Goal: Task Accomplishment & Management: Complete application form

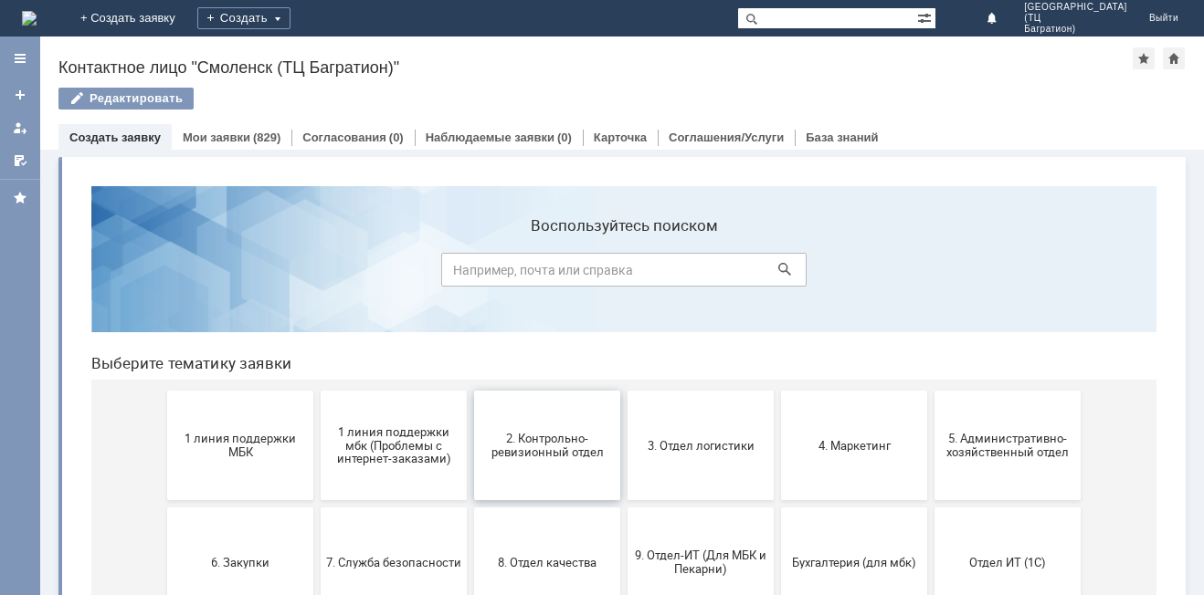
click at [566, 463] on button "2. Контрольно-ревизионный отдел" at bounding box center [547, 446] width 146 height 110
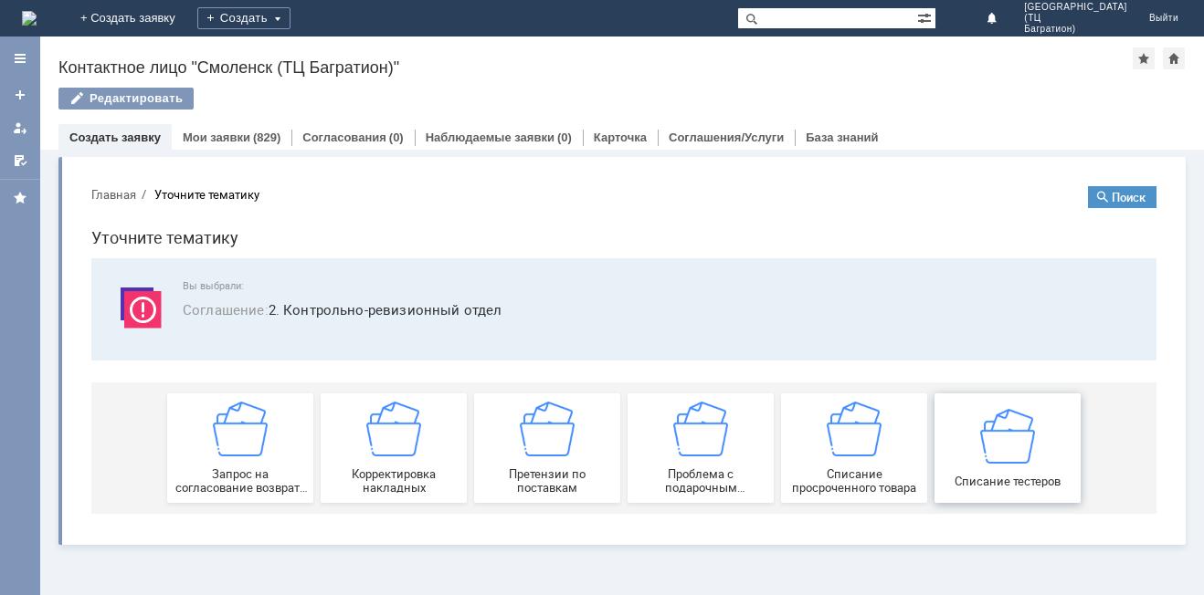
click at [1015, 444] on img at bounding box center [1007, 435] width 55 height 55
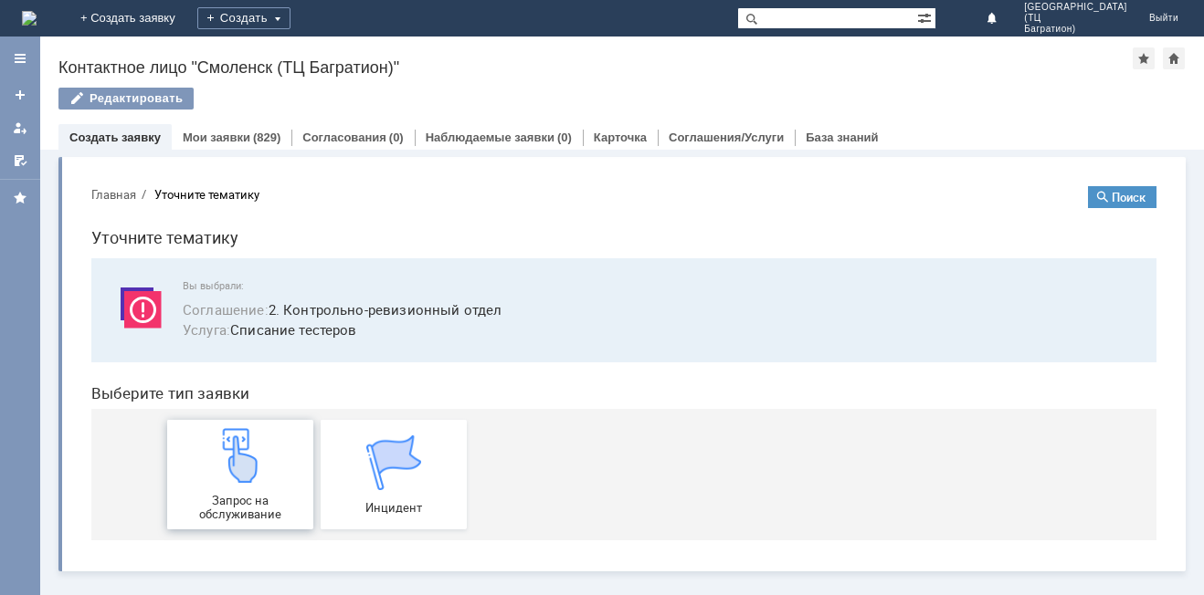
click at [246, 474] on img at bounding box center [240, 455] width 55 height 55
click at [222, 135] on link "Мои заявки" at bounding box center [217, 138] width 68 height 14
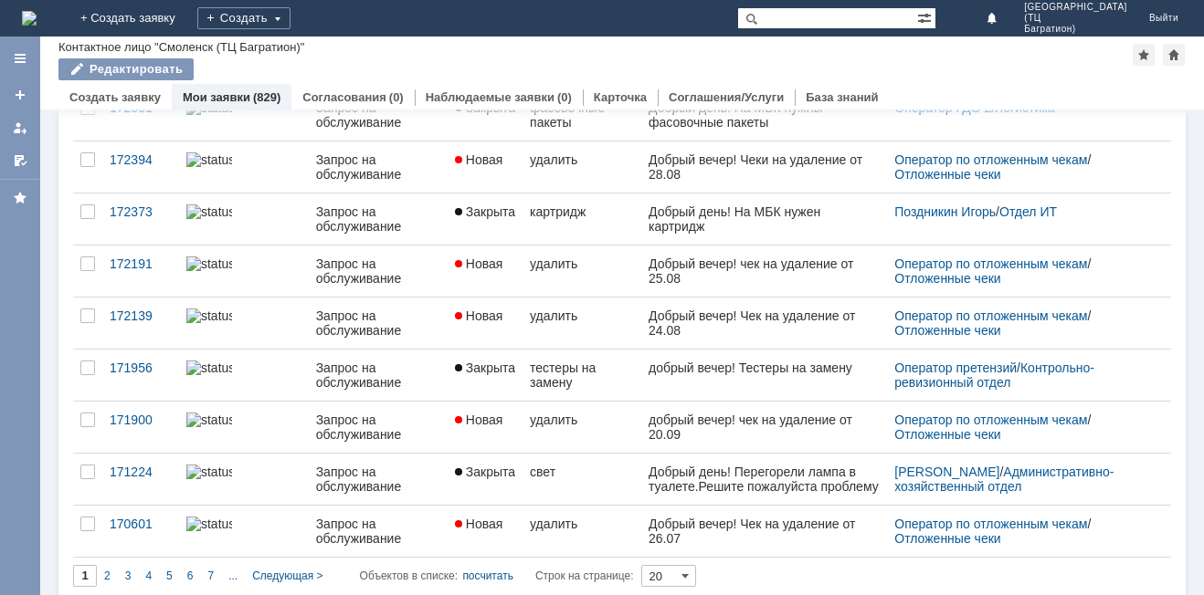
scroll to position [704, 0]
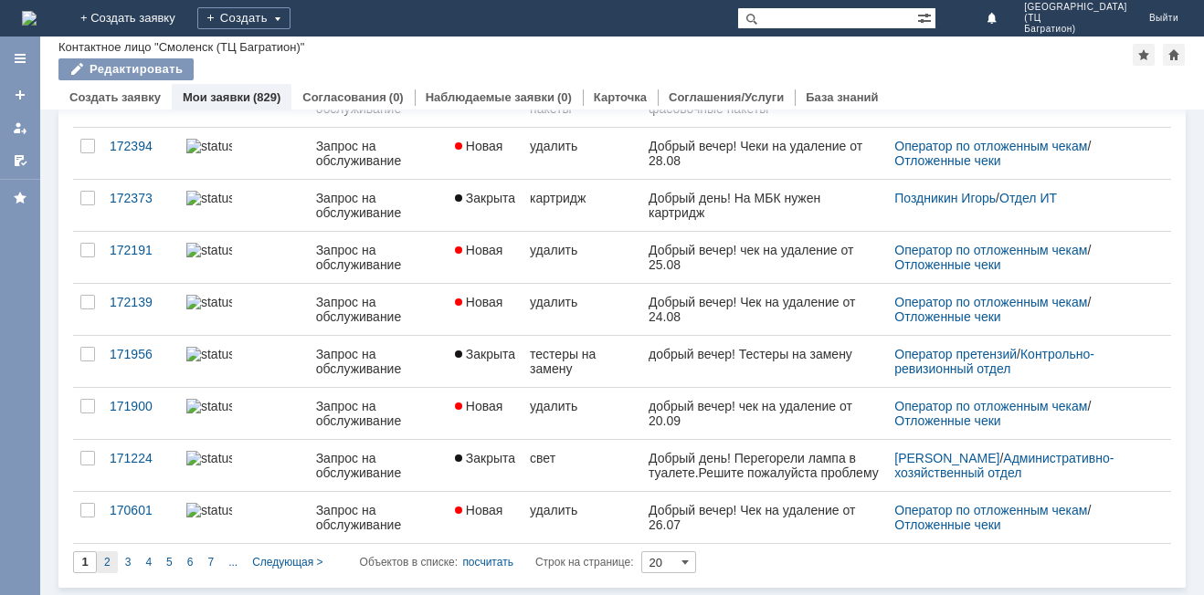
click at [105, 563] on span "2" at bounding box center [107, 562] width 6 height 13
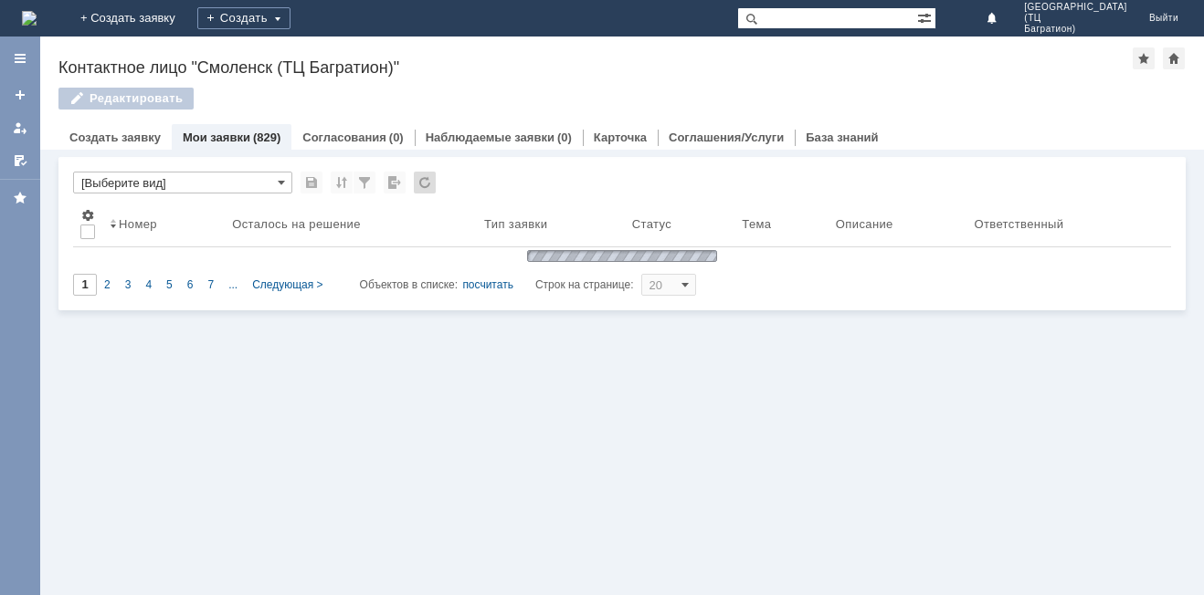
scroll to position [0, 0]
type input "2"
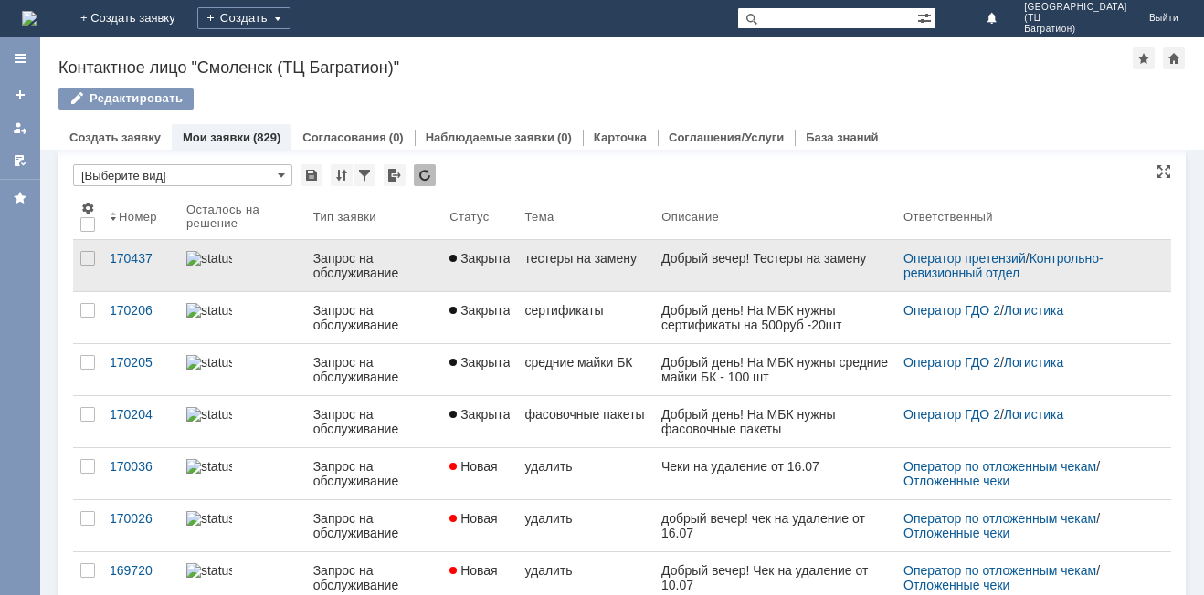
click at [598, 283] on link "тестеры на замену" at bounding box center [585, 265] width 137 height 51
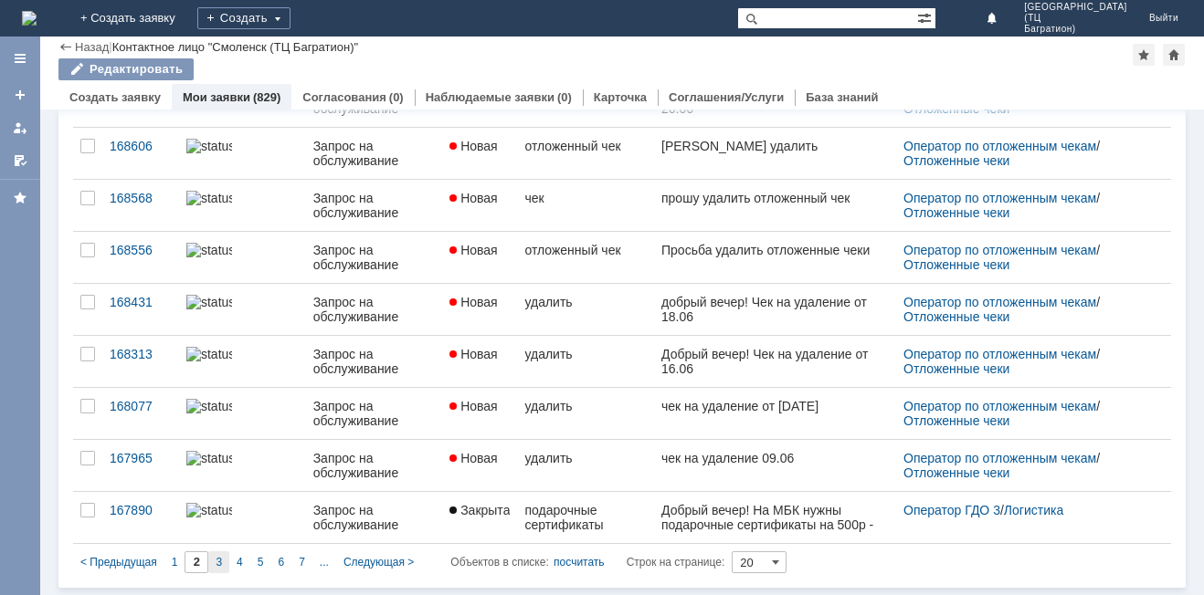
click at [216, 566] on span "3" at bounding box center [219, 562] width 6 height 13
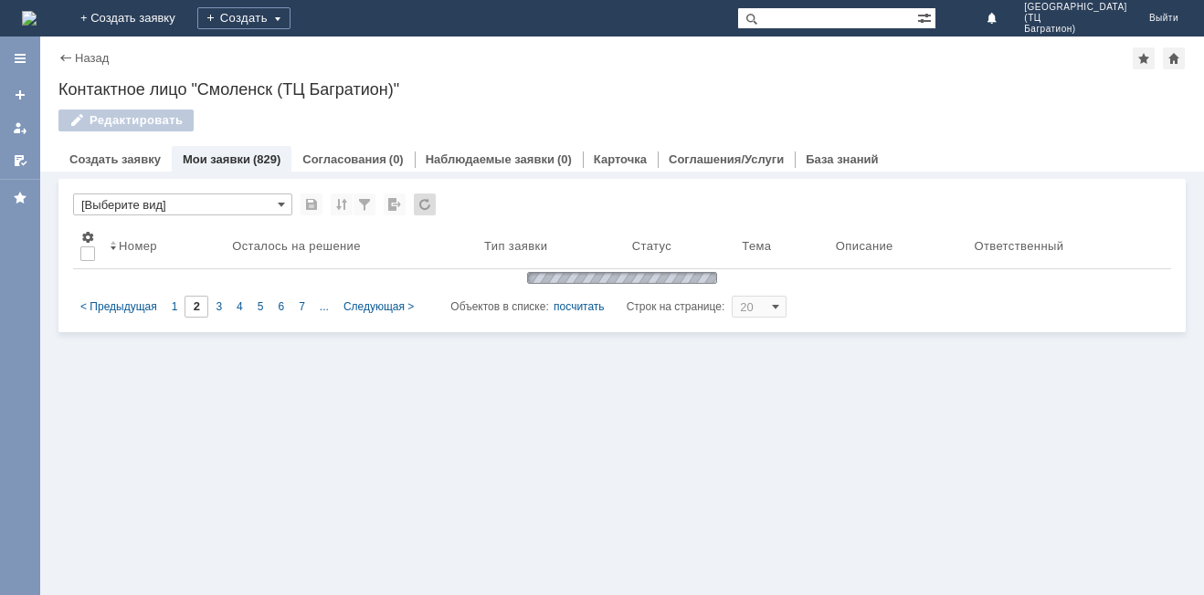
type input "3"
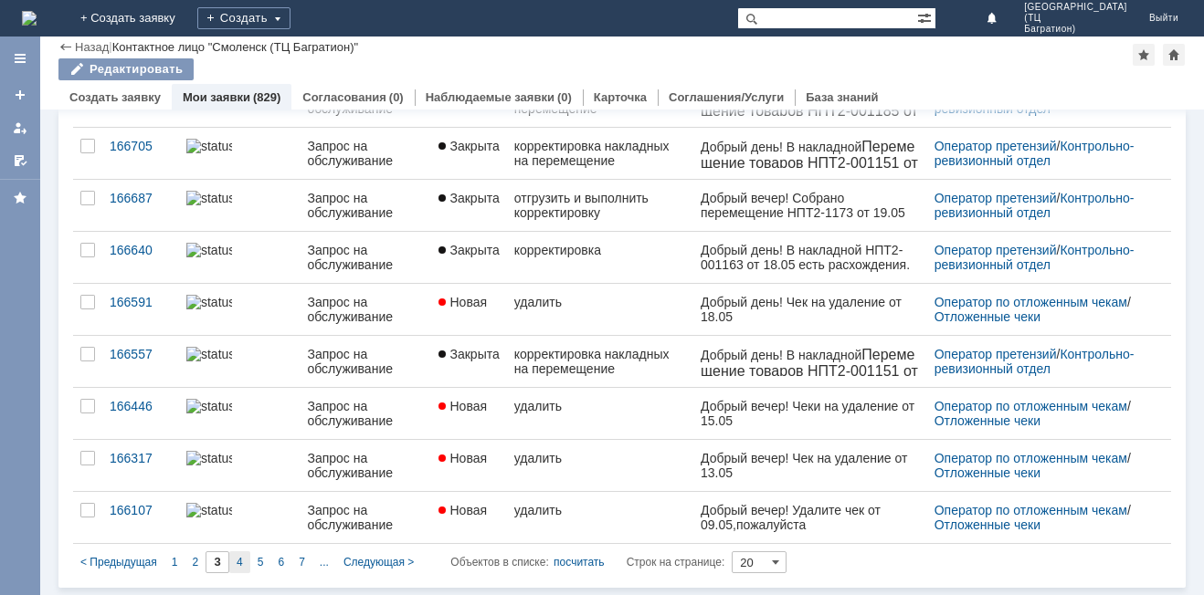
click at [246, 561] on div "4" at bounding box center [239, 563] width 21 height 22
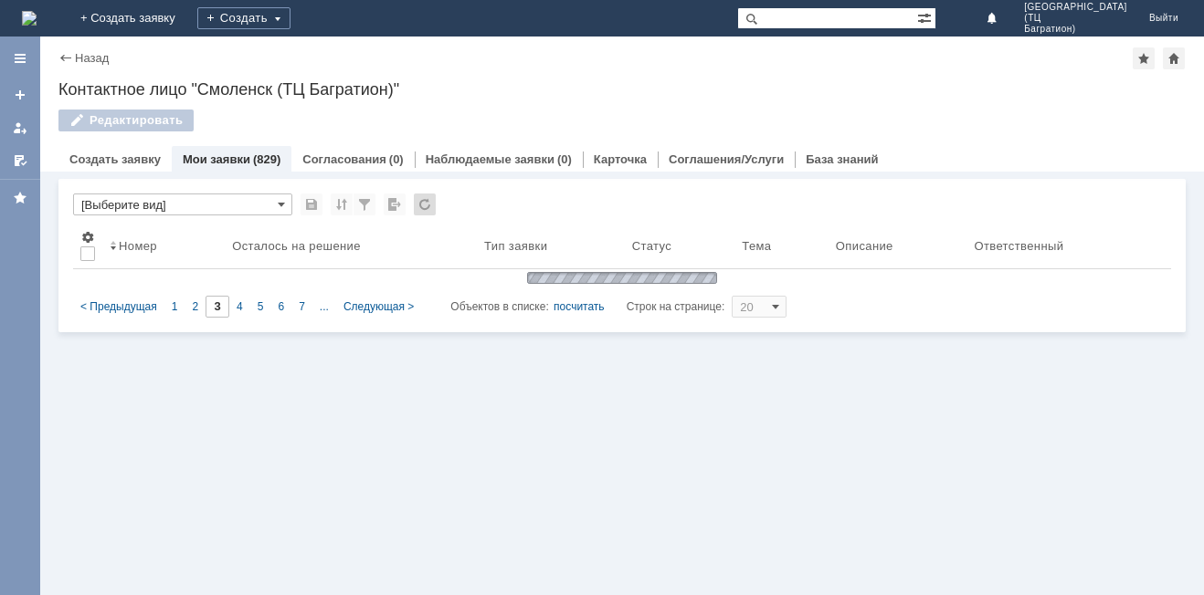
type input "4"
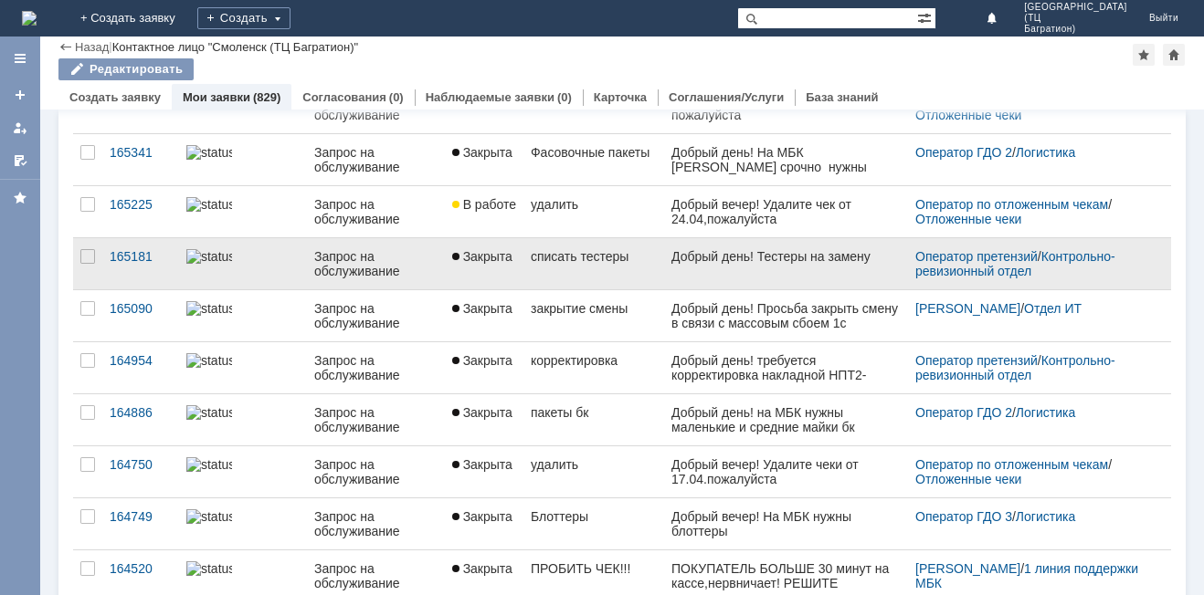
click at [641, 273] on link "списать тестеры" at bounding box center [593, 263] width 141 height 51
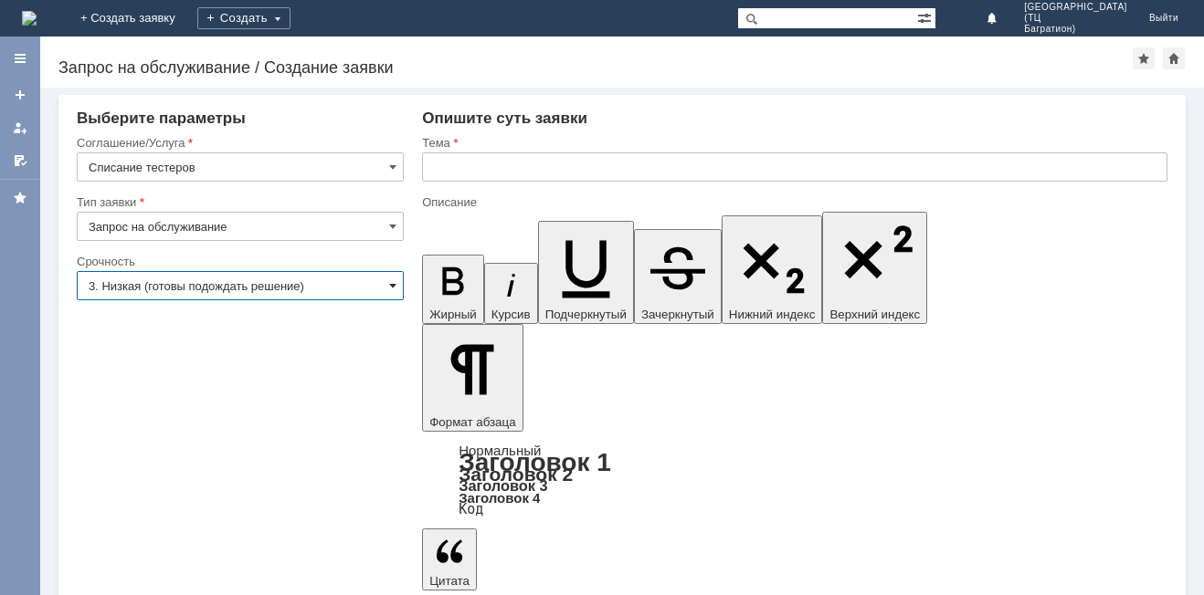
click at [392, 282] on span at bounding box center [392, 286] width 7 height 15
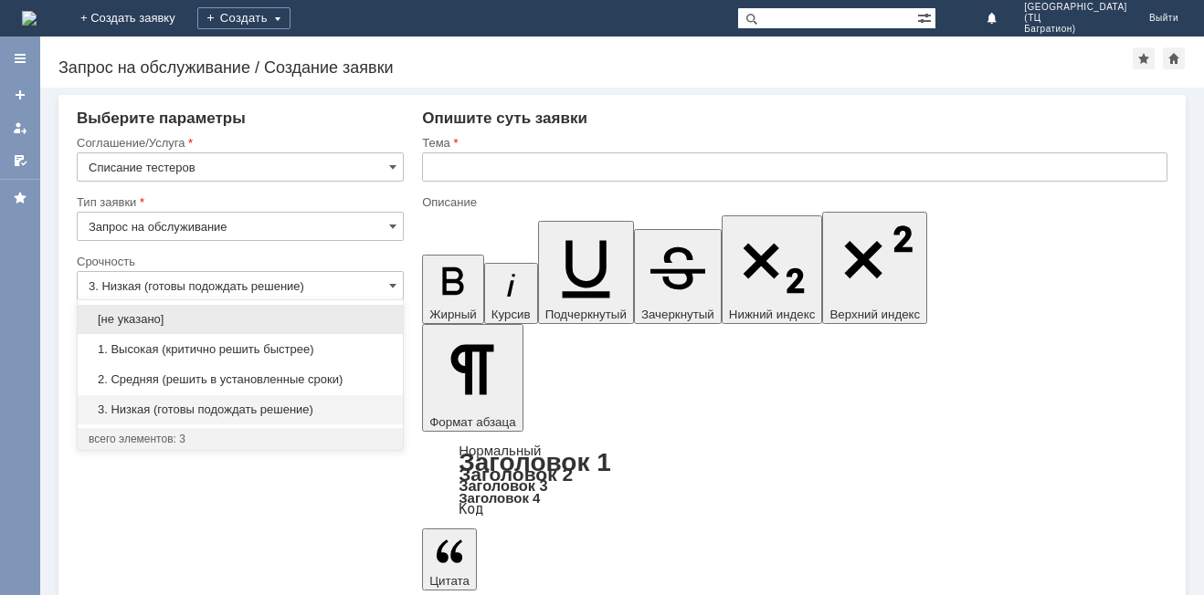
drag, startPoint x: 229, startPoint y: 354, endPoint x: 374, endPoint y: 228, distance: 192.2
click at [229, 355] on span "1. Высокая (критично решить быстрее)" at bounding box center [240, 349] width 303 height 15
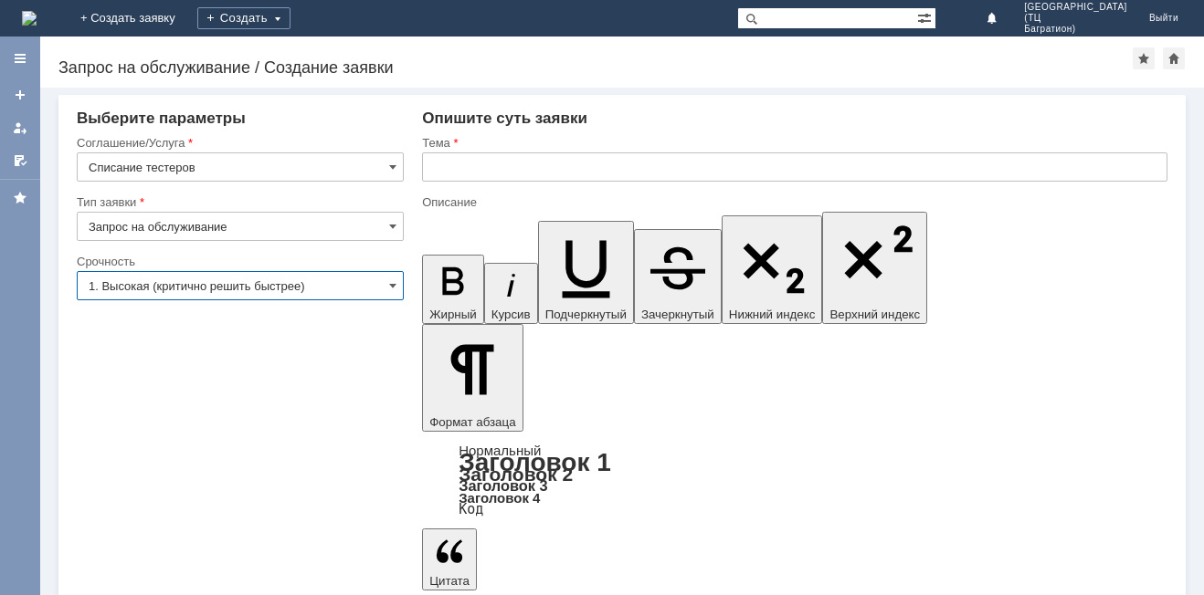
type input "1. Высокая (критично решить быстрее)"
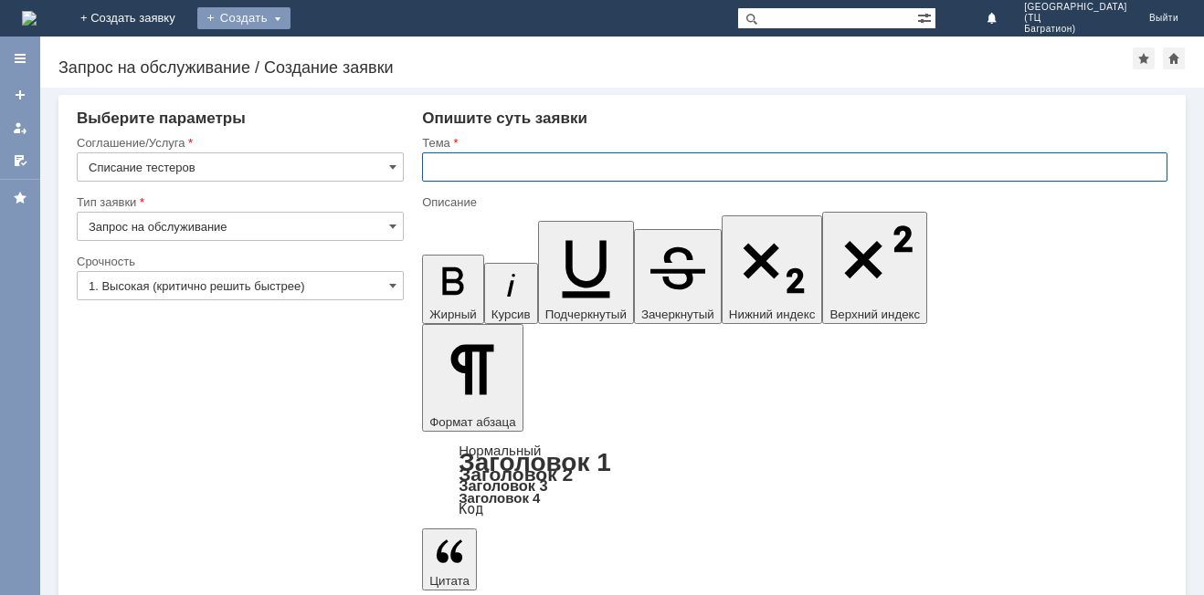
drag, startPoint x: 473, startPoint y: 176, endPoint x: 358, endPoint y: 9, distance: 202.9
click at [471, 175] on input "text" at bounding box center [794, 166] width 745 height 29
click at [552, 170] on input "Добрый день!" at bounding box center [794, 166] width 745 height 29
type input "Добрый день!Тестеры на замену"
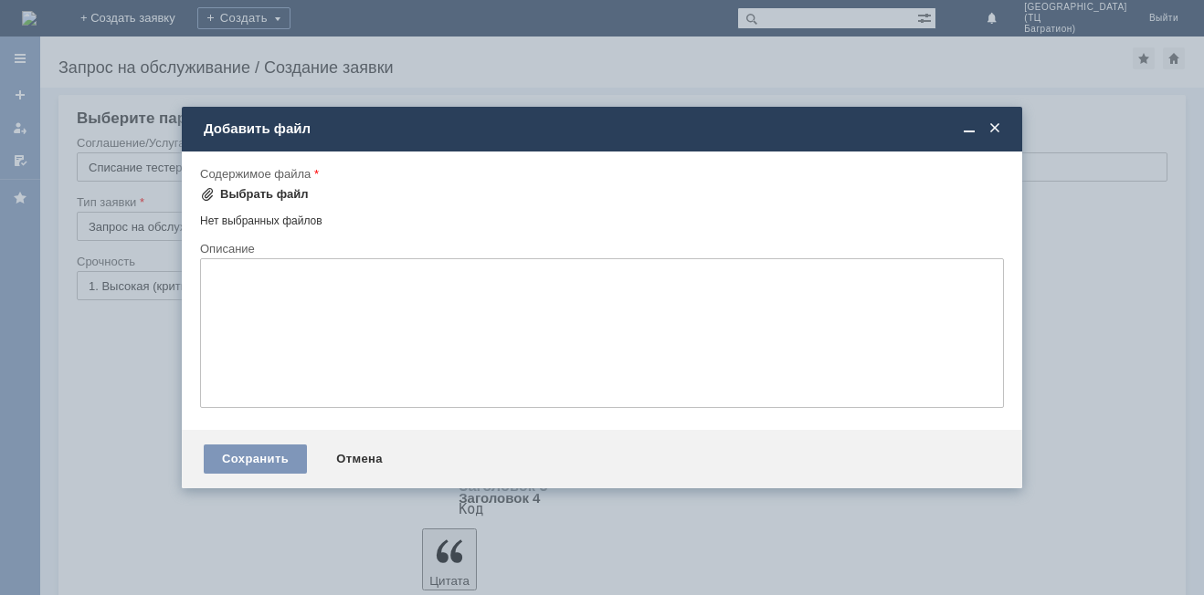
click at [268, 189] on div "Выбрать файл" at bounding box center [264, 194] width 89 height 15
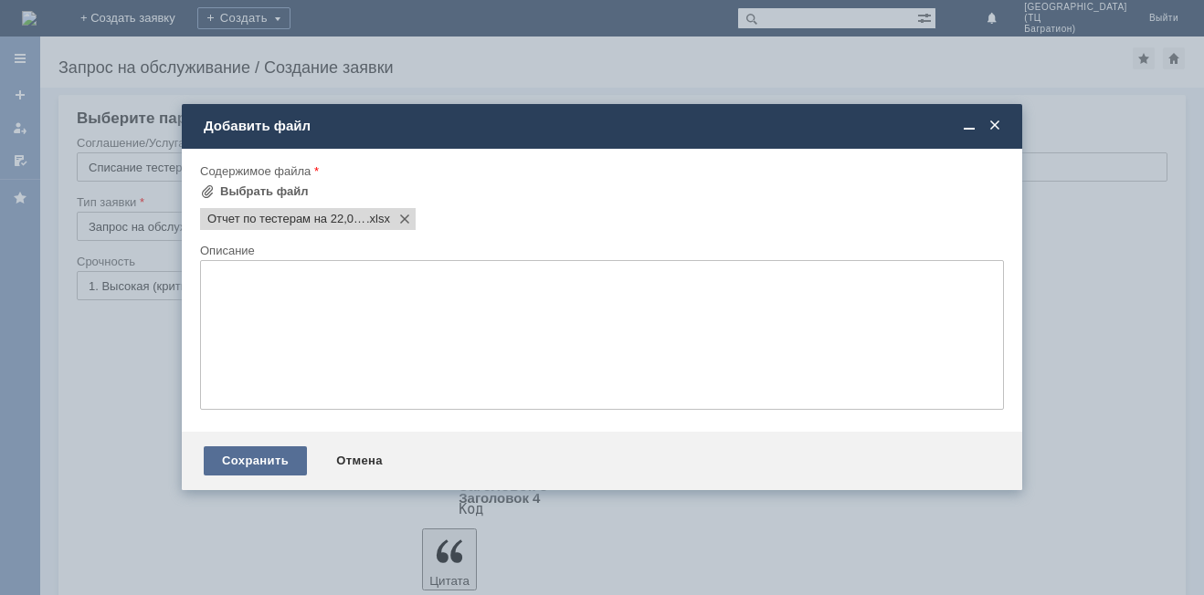
click at [262, 448] on div "Сохранить" at bounding box center [255, 461] width 103 height 29
